Goal: Task Accomplishment & Management: Complete application form

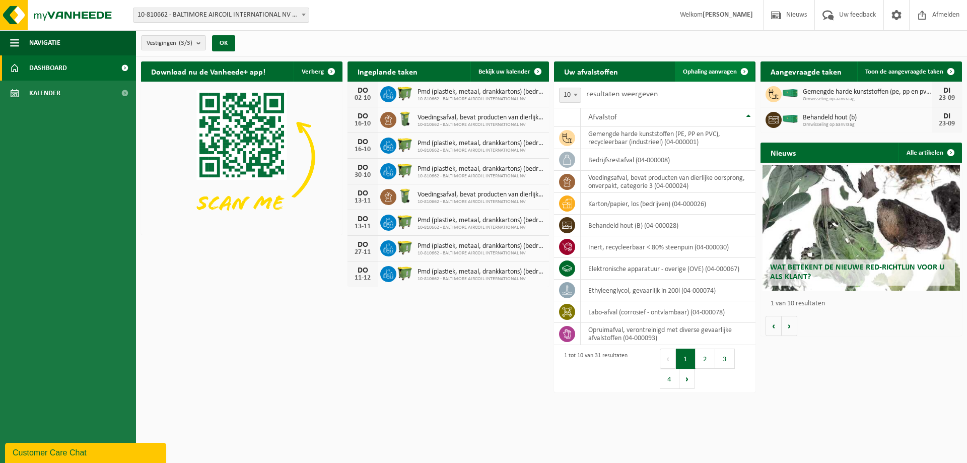
click at [745, 69] on span at bounding box center [744, 71] width 20 height 20
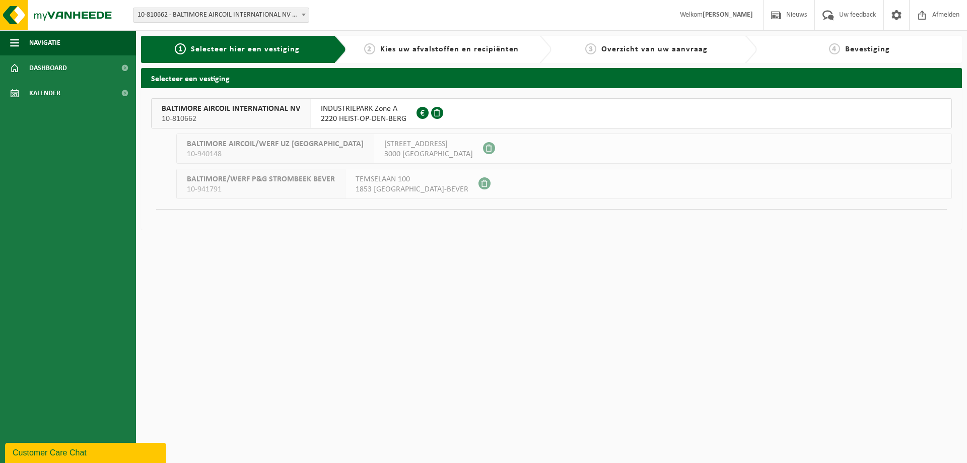
click at [248, 110] on span "BALTIMORE AIRCOIL INTERNATIONAL NV" at bounding box center [231, 109] width 138 height 10
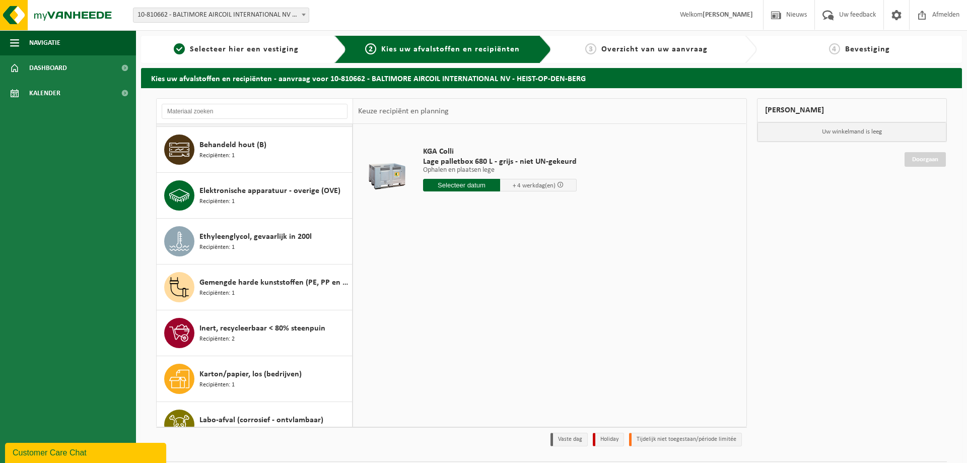
scroll to position [236, 0]
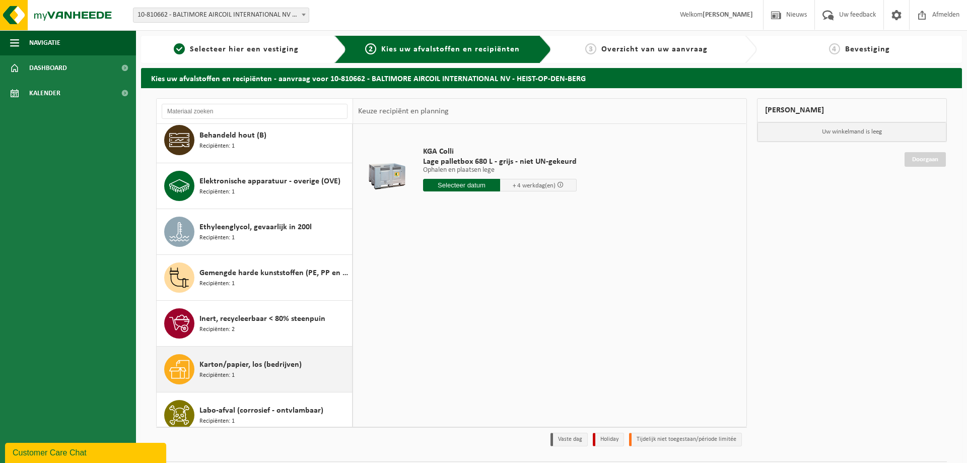
click at [242, 367] on span "Karton/papier, los (bedrijven)" at bounding box center [250, 365] width 102 height 12
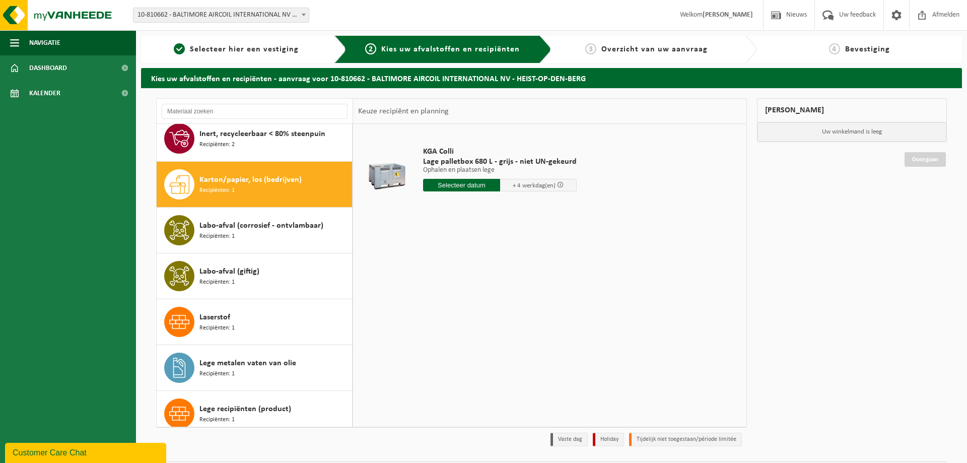
scroll to position [458, 0]
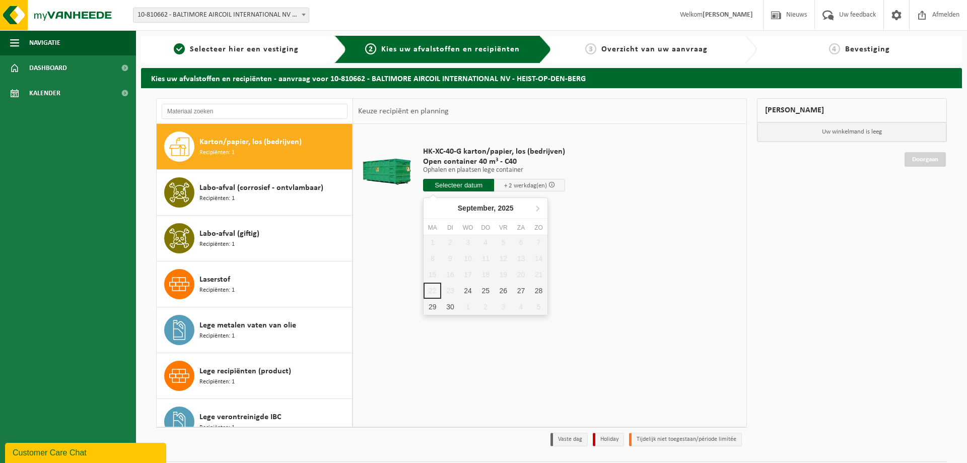
click at [456, 184] on input "text" at bounding box center [458, 185] width 71 height 13
click at [469, 290] on div "24" at bounding box center [468, 290] width 18 height 16
type input "Van 2025-09-24"
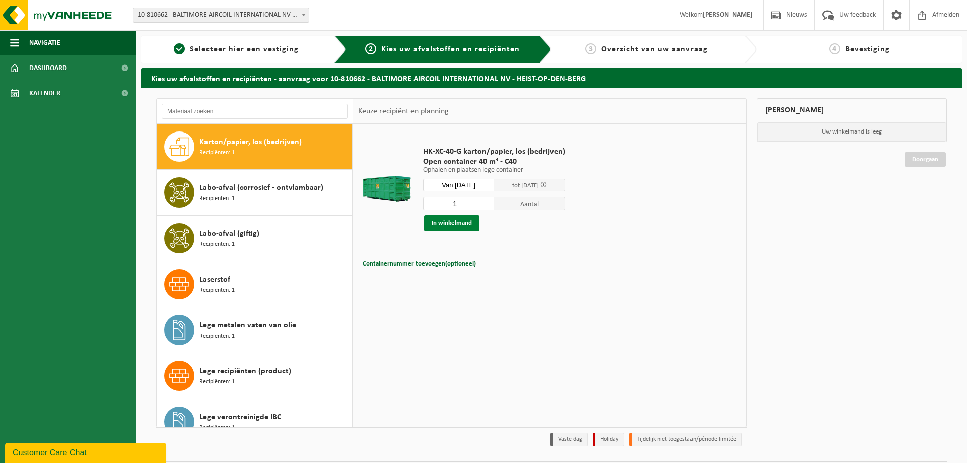
click at [451, 223] on button "In winkelmand" at bounding box center [451, 223] width 55 height 16
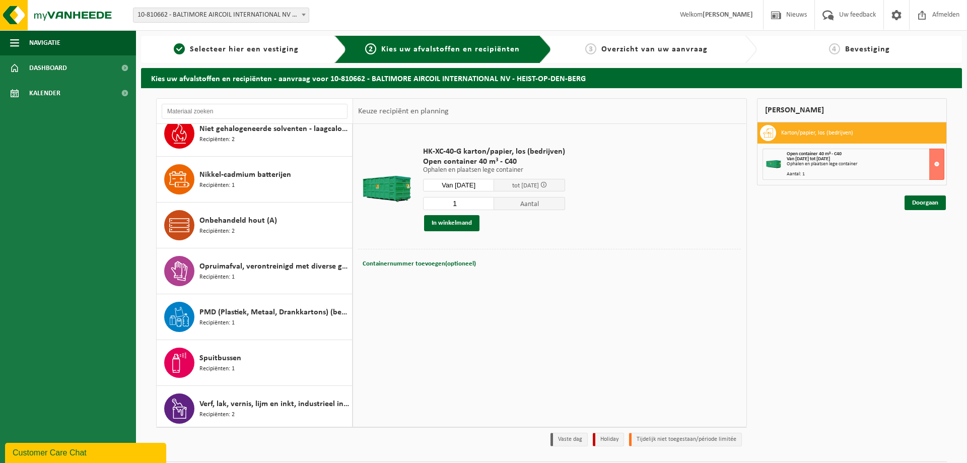
scroll to position [943, 0]
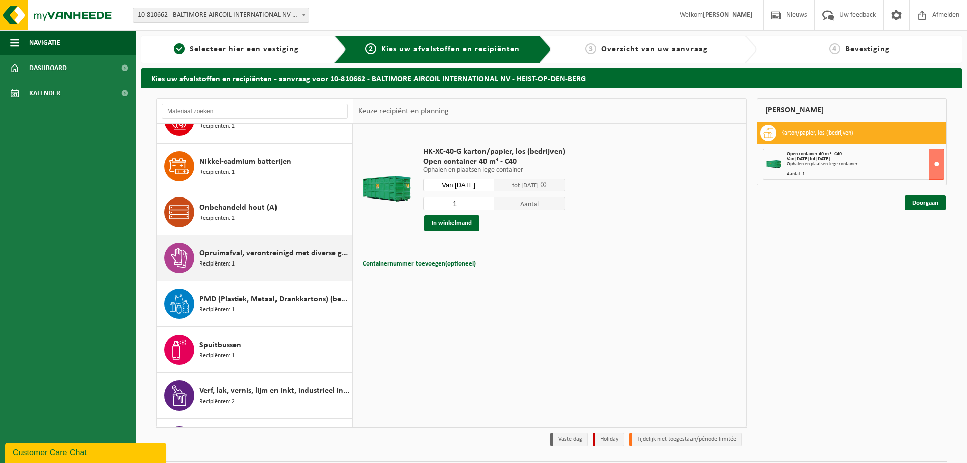
click at [230, 254] on span "Opruimafval, verontreinigd met diverse gevaarlijke afvalstoffen" at bounding box center [274, 253] width 150 height 12
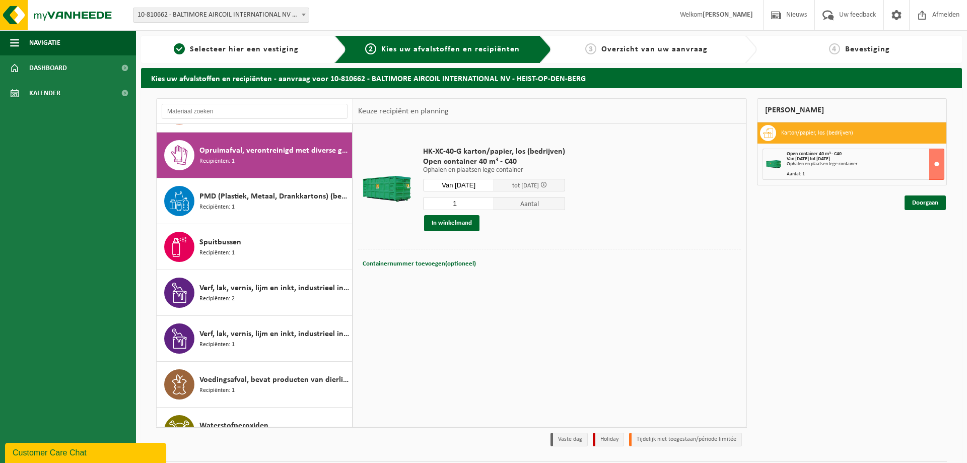
scroll to position [1054, 0]
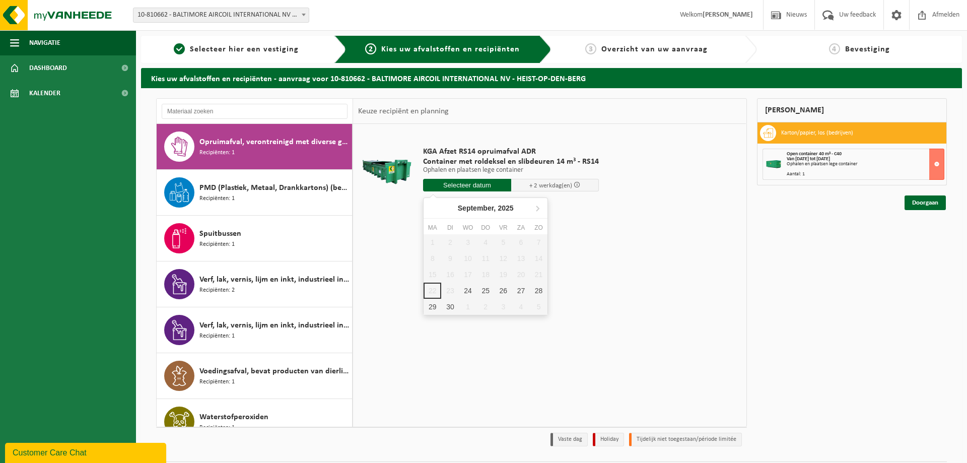
click at [448, 187] on input "text" at bounding box center [467, 185] width 88 height 13
click at [470, 288] on div "24" at bounding box center [468, 290] width 18 height 16
type input "Van 2025-09-24"
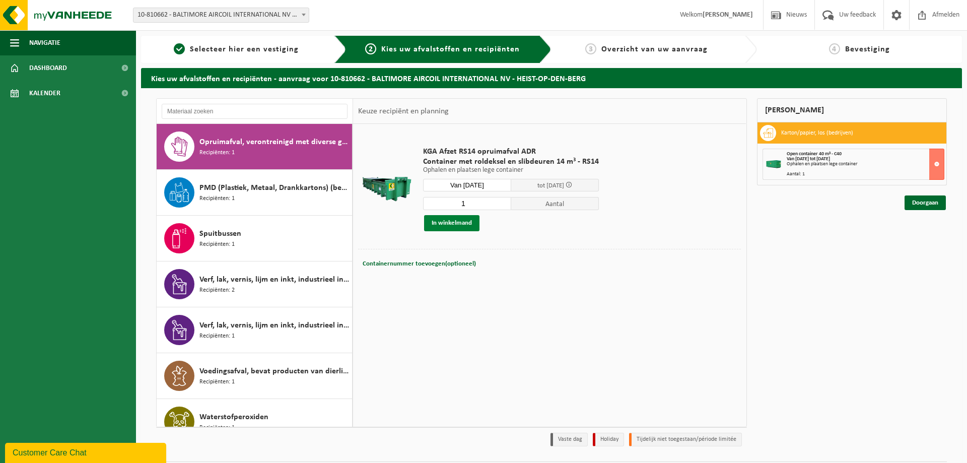
click at [448, 222] on button "In winkelmand" at bounding box center [451, 223] width 55 height 16
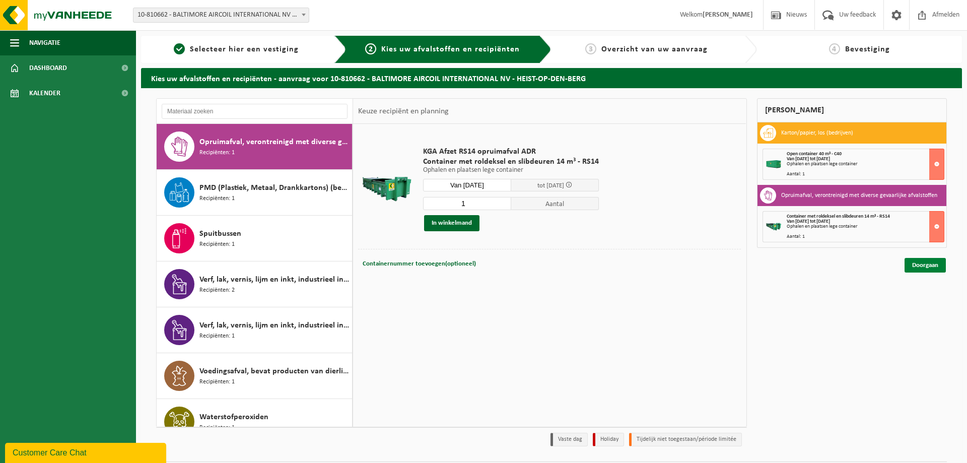
click at [933, 265] on link "Doorgaan" at bounding box center [924, 265] width 41 height 15
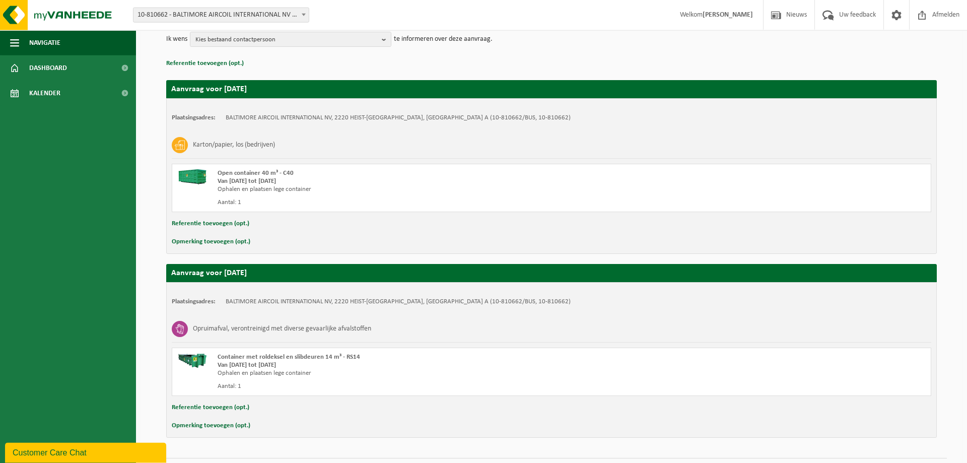
scroll to position [148, 0]
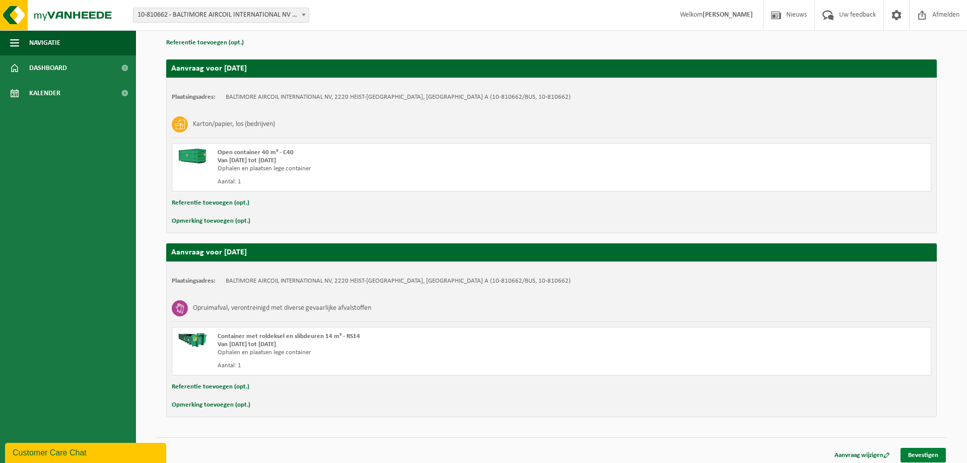
click at [923, 451] on link "Bevestigen" at bounding box center [922, 455] width 45 height 15
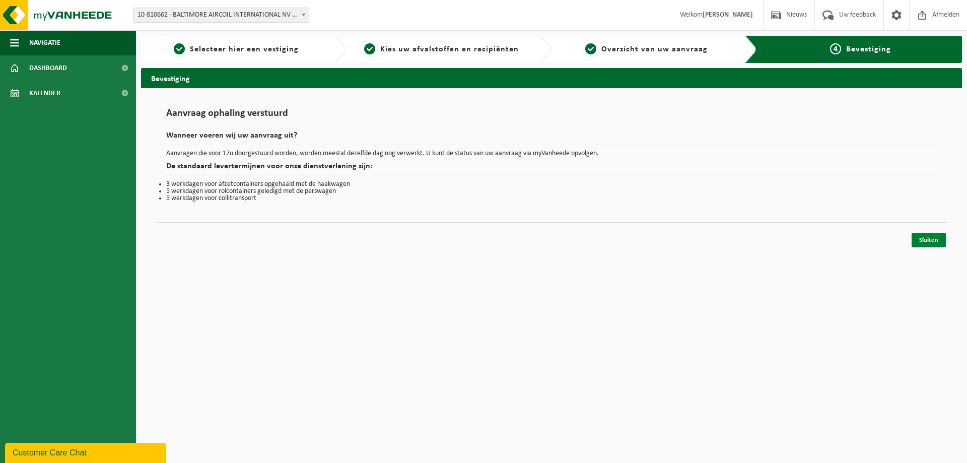
click at [925, 243] on link "Sluiten" at bounding box center [928, 240] width 34 height 15
